Goal: Task Accomplishment & Management: Manage account settings

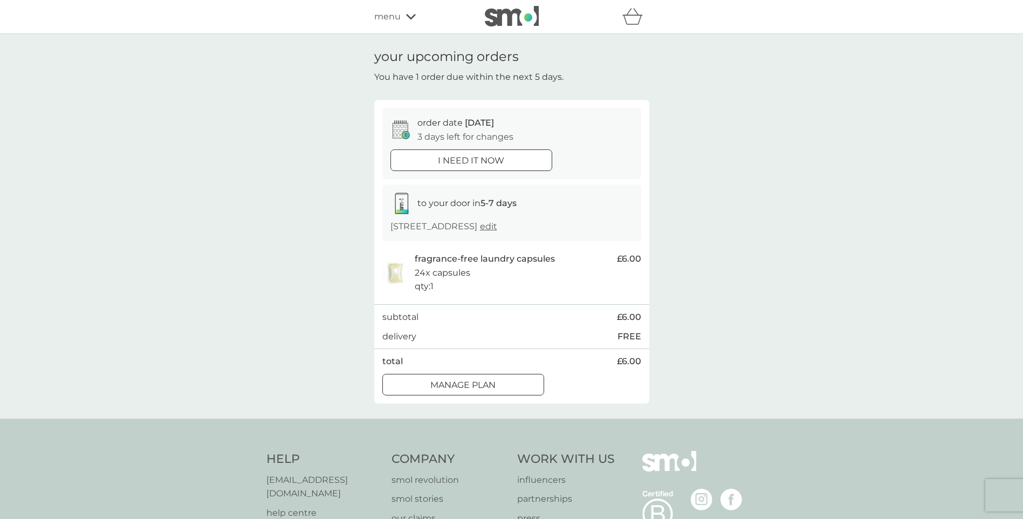
click at [481, 390] on div at bounding box center [463, 384] width 39 height 11
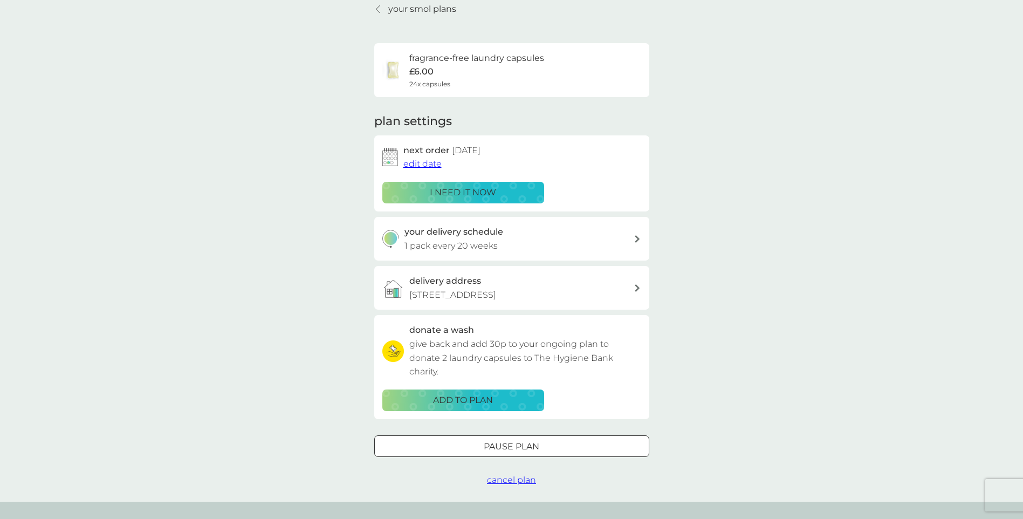
scroll to position [108, 0]
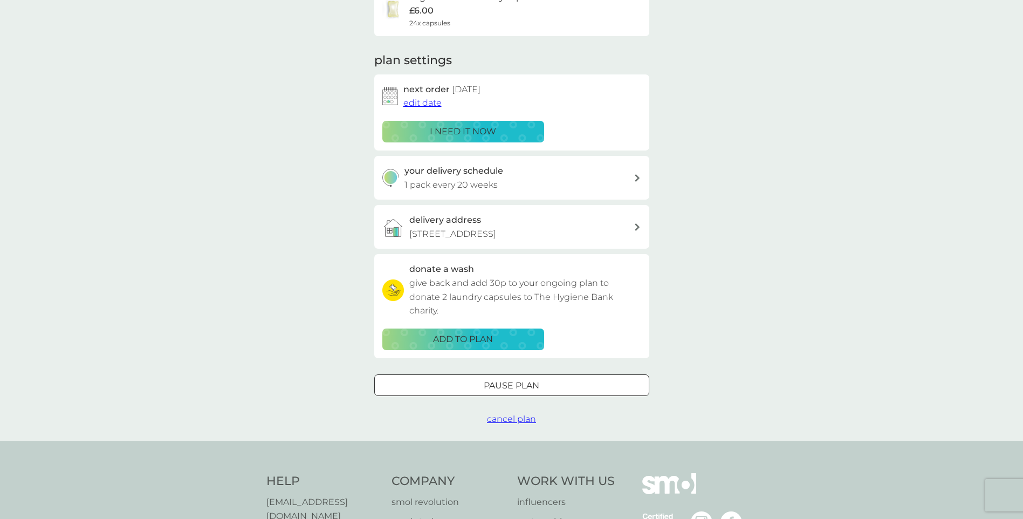
click at [506, 391] on div at bounding box center [511, 385] width 39 height 11
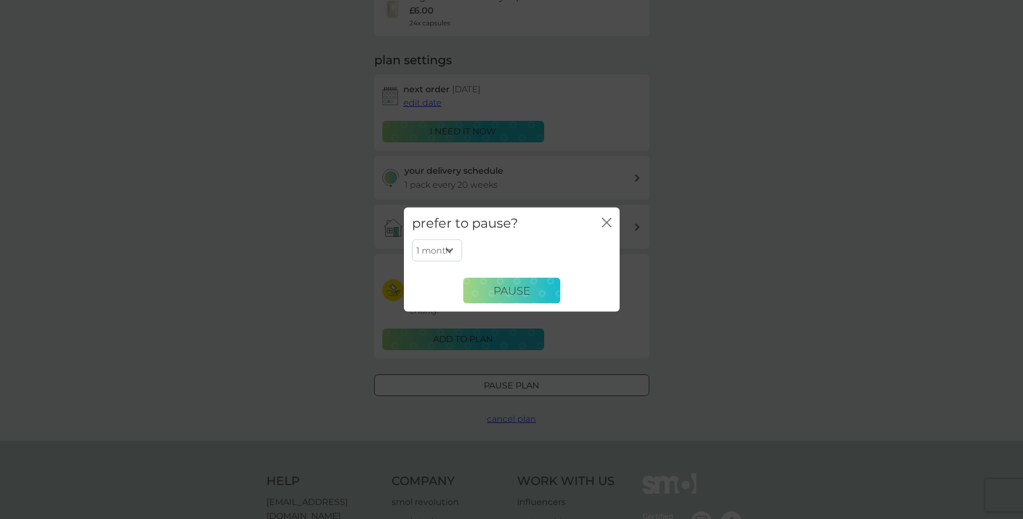
click at [448, 248] on select "1 month 2 months 3 months 4 months 5 months 6 months" at bounding box center [437, 250] width 50 height 23
select select "6"
click at [412, 239] on select "1 month 2 months 3 months 4 months 5 months 6 months" at bounding box center [437, 250] width 50 height 23
click at [542, 289] on button "Pause" at bounding box center [511, 291] width 97 height 26
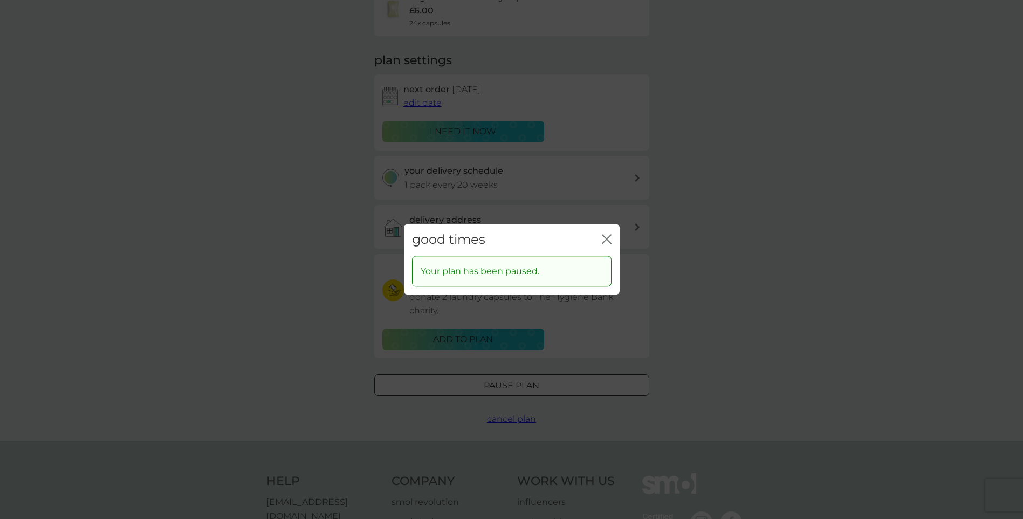
click at [607, 238] on icon "close" at bounding box center [609, 239] width 4 height 9
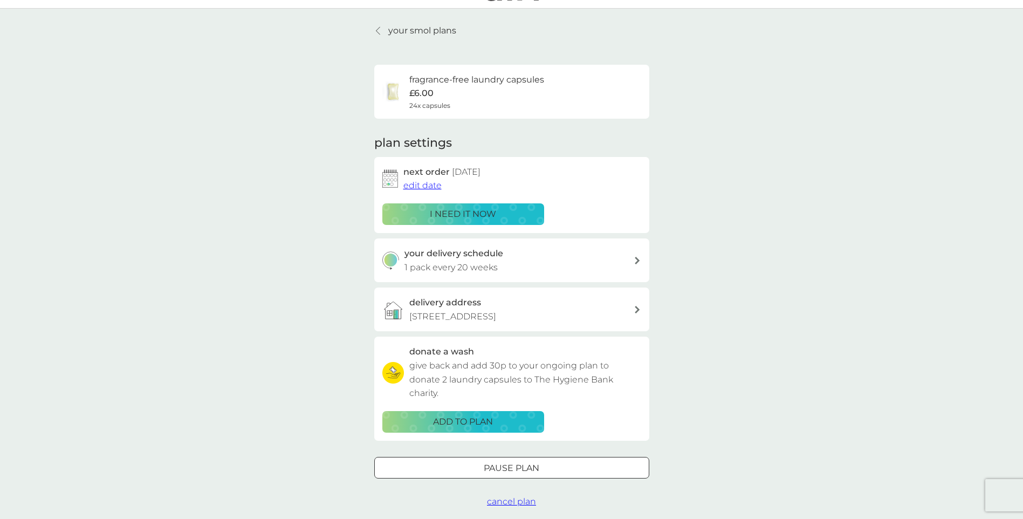
scroll to position [0, 0]
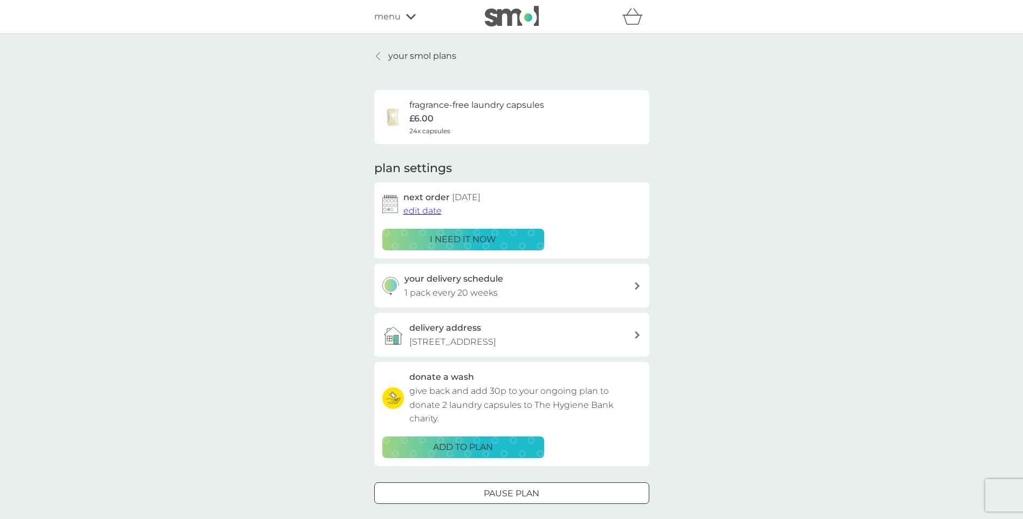
click at [414, 210] on span "edit date" at bounding box center [422, 210] width 38 height 10
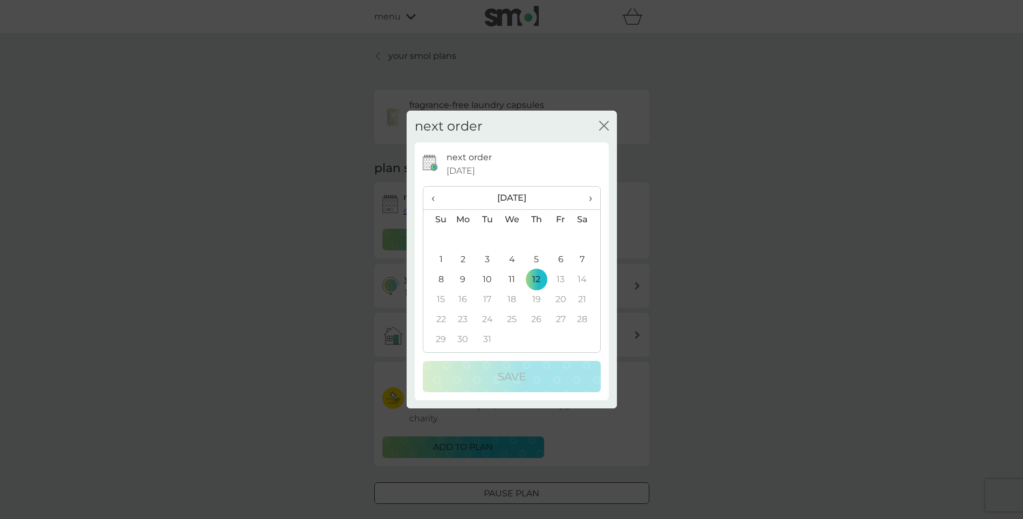
click at [607, 124] on icon "close" at bounding box center [604, 126] width 10 height 10
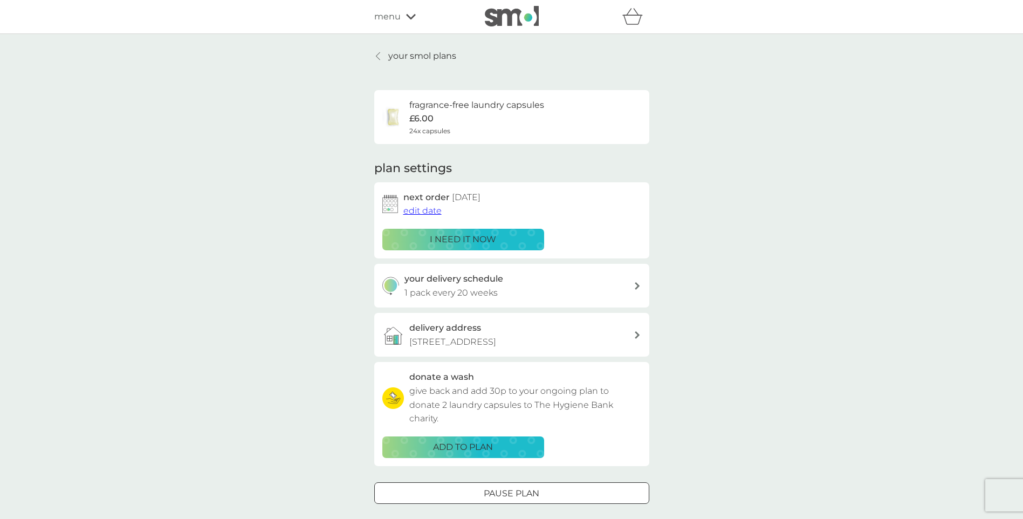
click at [513, 499] on div at bounding box center [511, 493] width 39 height 11
select select "6"
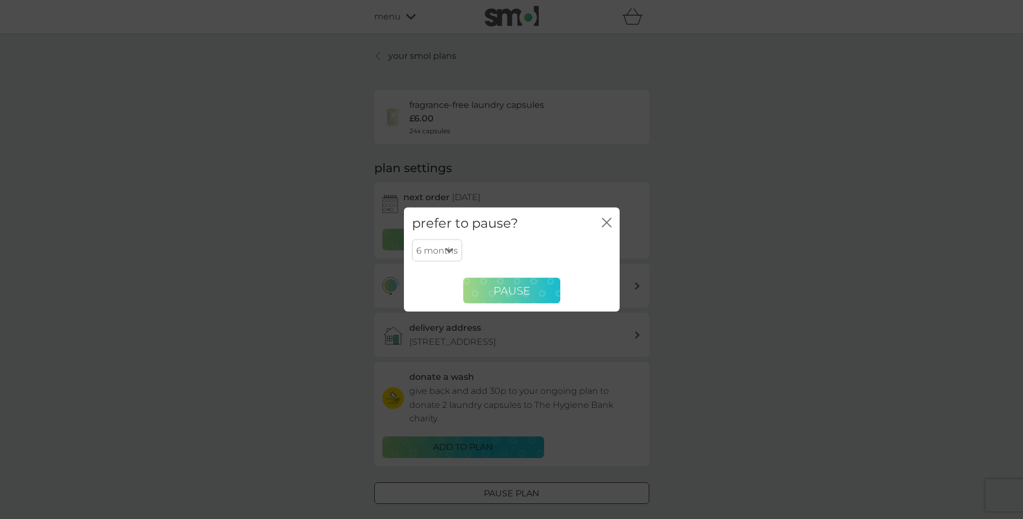
click at [506, 297] on button "Pause" at bounding box center [511, 291] width 97 height 26
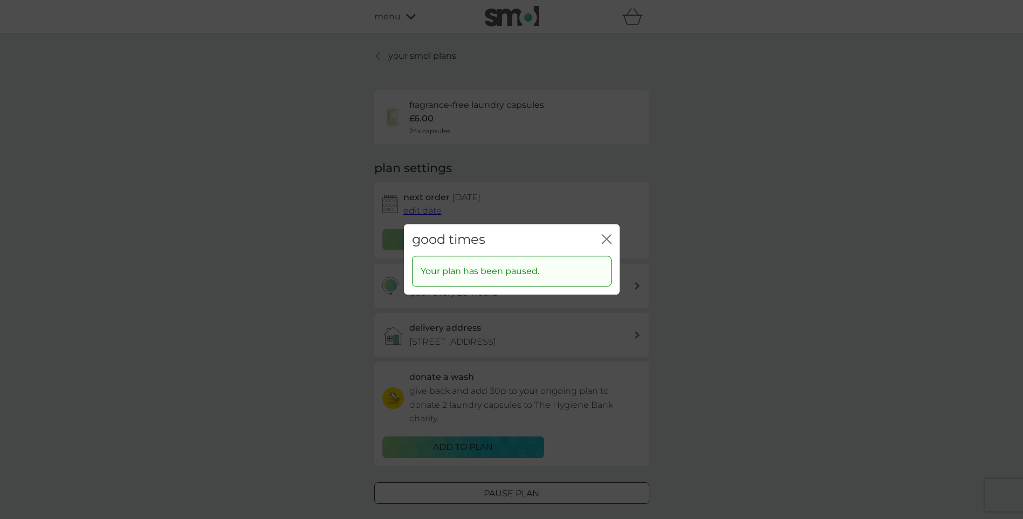
click at [503, 272] on p "Your plan has been paused." at bounding box center [480, 271] width 119 height 14
click at [607, 237] on icon "close" at bounding box center [607, 239] width 10 height 10
